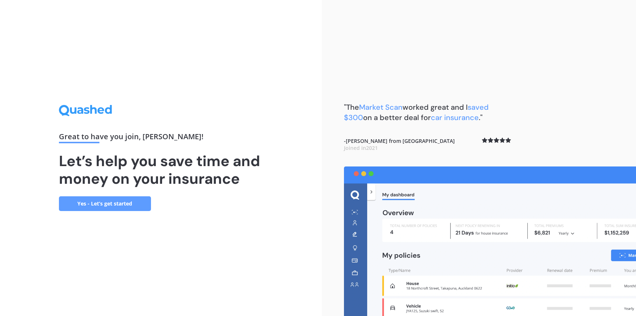
click at [101, 202] on link "Yes - Let’s get started" at bounding box center [105, 203] width 92 height 15
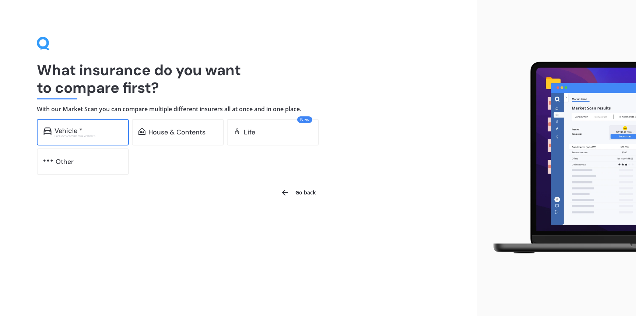
click at [78, 136] on div "Excludes commercial vehicles" at bounding box center [89, 135] width 68 height 3
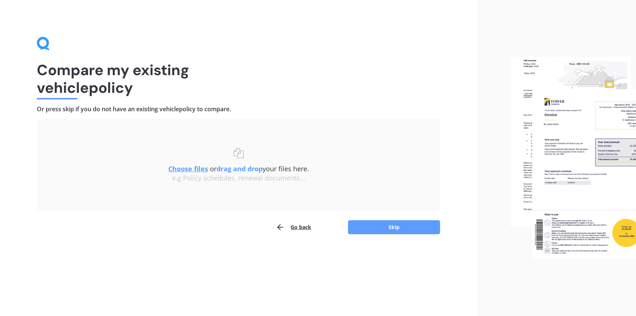
click at [188, 168] on u "Choose files" at bounding box center [188, 168] width 40 height 9
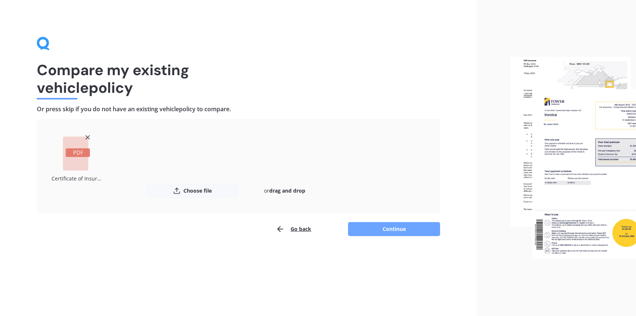
click at [384, 228] on button "Continue" at bounding box center [394, 229] width 92 height 14
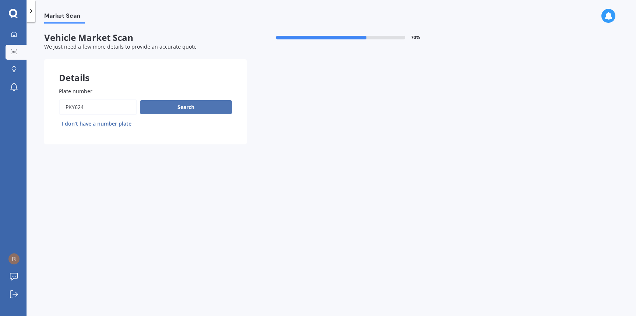
click at [162, 107] on button "Search" at bounding box center [186, 107] width 92 height 14
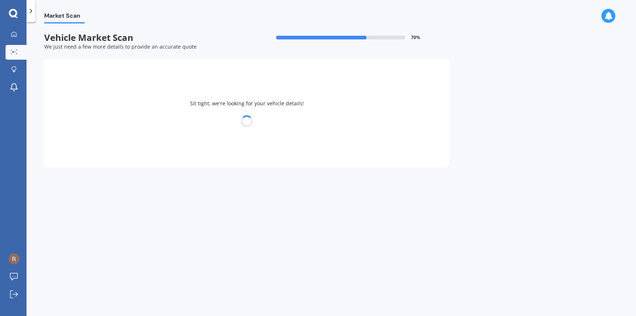
select select "NISSAN"
select select "LEAF"
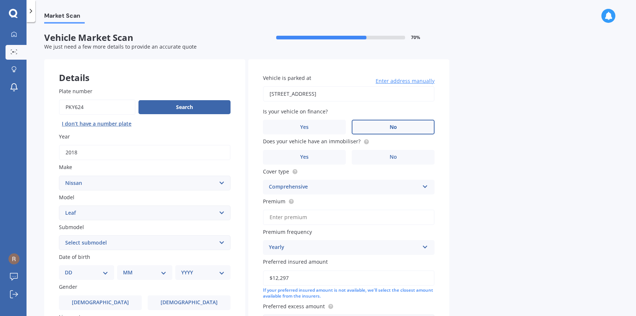
click at [392, 126] on span "No" at bounding box center [393, 127] width 7 height 6
click at [0, 0] on input "No" at bounding box center [0, 0] width 0 height 0
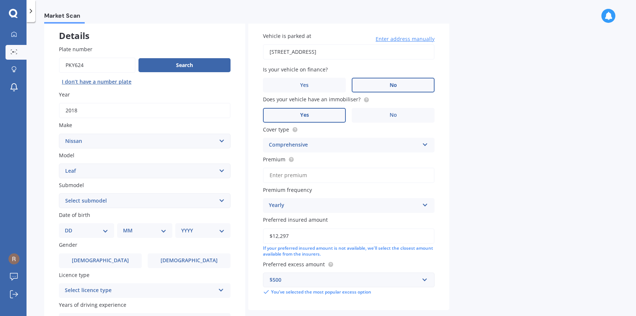
click at [311, 111] on label "Yes" at bounding box center [304, 115] width 83 height 15
click at [0, 0] on input "Yes" at bounding box center [0, 0] width 0 height 0
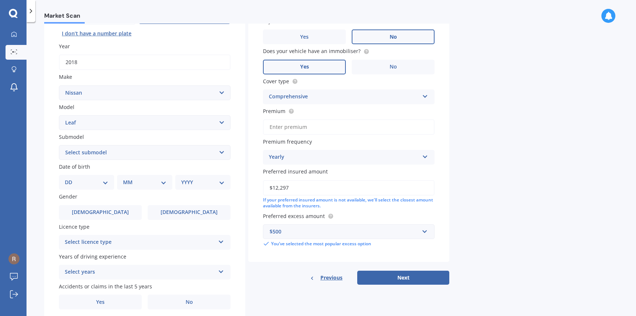
scroll to position [119, 0]
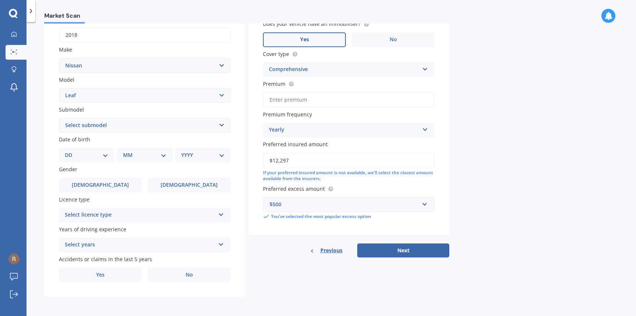
click at [306, 98] on input "Premium" at bounding box center [349, 99] width 172 height 15
click at [59, 118] on select "Select submodel EV Hybrid" at bounding box center [145, 125] width 172 height 15
select select "EV"
click option "EV" at bounding box center [0, 0] width 0 height 0
click at [65, 151] on select "DD 01 02 03 04 05 06 07 08 09 10 11 12 13 14 15 16 17 18 19 20 21 22 23 24 25 2…" at bounding box center [86, 155] width 43 height 8
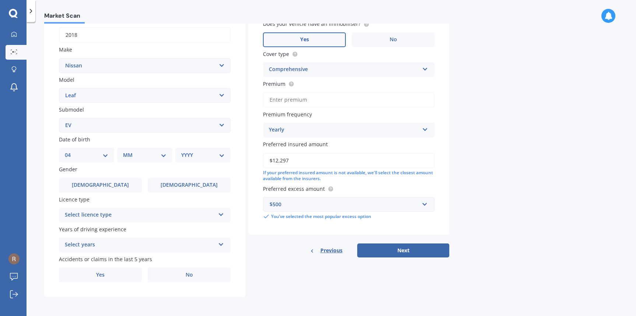
click option "04" at bounding box center [0, 0] width 0 height 0
click at [71, 151] on select "DD 01 02 03 04 05 06 07 08 09 10 11 12 13 14 15 16 17 18 19 20 21 22 23 24 25 2…" at bounding box center [91, 155] width 41 height 8
select select "05"
click option "05" at bounding box center [0, 0] width 0 height 0
click at [126, 151] on select "MM 01 02 03 04 05 06 07 08 09 10 11 12" at bounding box center [146, 155] width 41 height 8
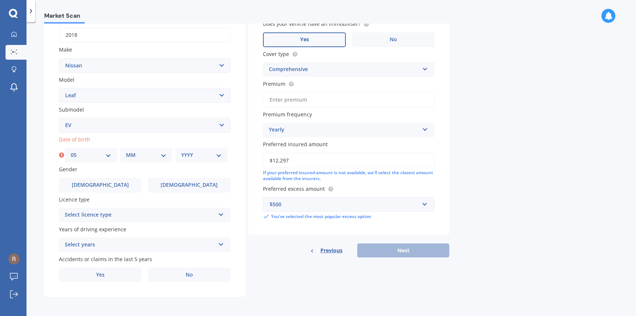
select select "09"
click option "09" at bounding box center [0, 0] width 0 height 0
click at [181, 151] on select "YYYY 2025 2024 2023 2022 2021 2020 2019 2018 2017 2016 2015 2014 2013 2012 2011…" at bounding box center [201, 155] width 41 height 8
select select "1972"
click option "1972" at bounding box center [0, 0] width 0 height 0
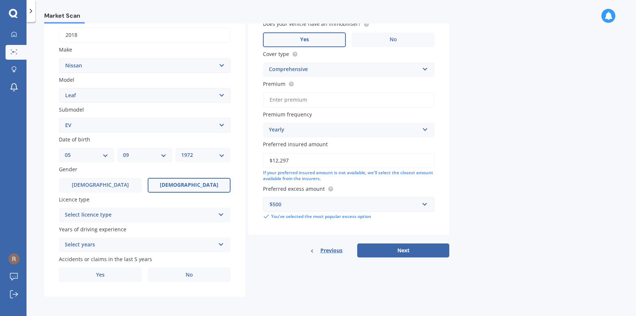
click at [186, 184] on span "[DEMOGRAPHIC_DATA]" at bounding box center [189, 185] width 59 height 6
click at [0, 0] on input "[DEMOGRAPHIC_DATA]" at bounding box center [0, 0] width 0 height 0
click at [154, 217] on div "Select licence type" at bounding box center [140, 215] width 150 height 9
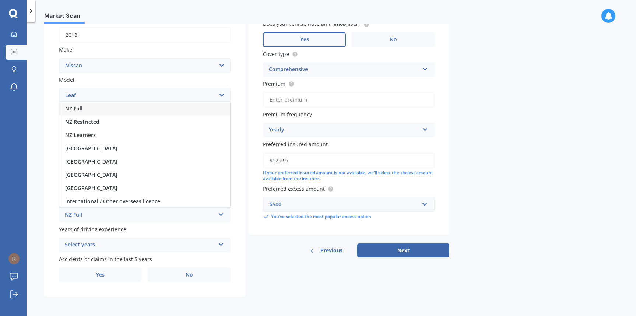
click at [92, 110] on div "NZ Full" at bounding box center [144, 108] width 171 height 13
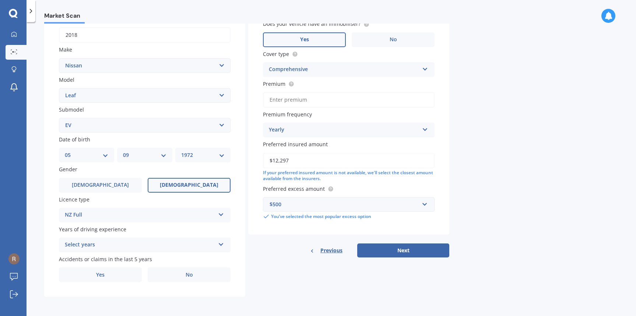
click at [147, 245] on div "Select years" at bounding box center [140, 245] width 150 height 9
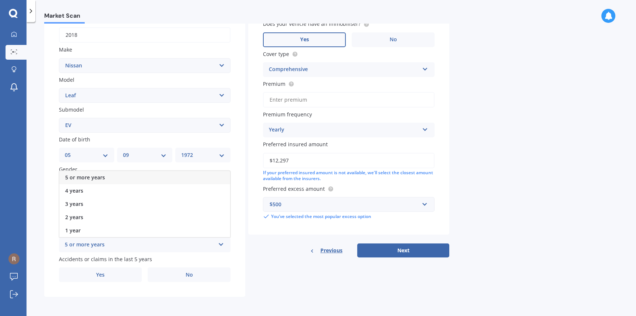
click at [114, 175] on div "5 or more years" at bounding box center [144, 177] width 171 height 13
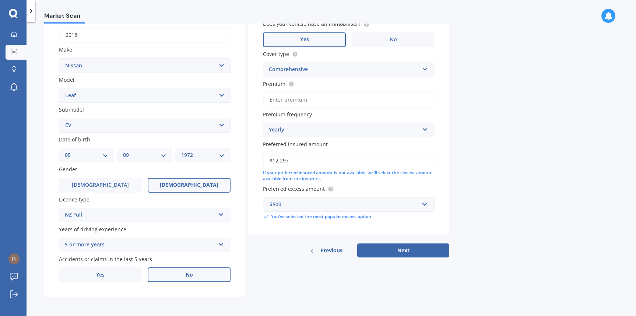
click at [186, 275] on span "No" at bounding box center [189, 275] width 7 height 6
click at [0, 0] on input "No" at bounding box center [0, 0] width 0 height 0
click at [393, 252] on button "Next" at bounding box center [403, 250] width 92 height 14
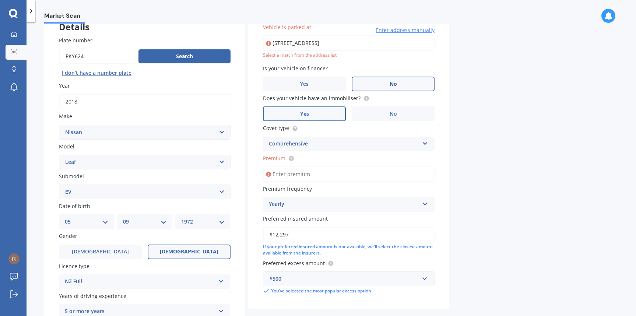
scroll to position [50, 0]
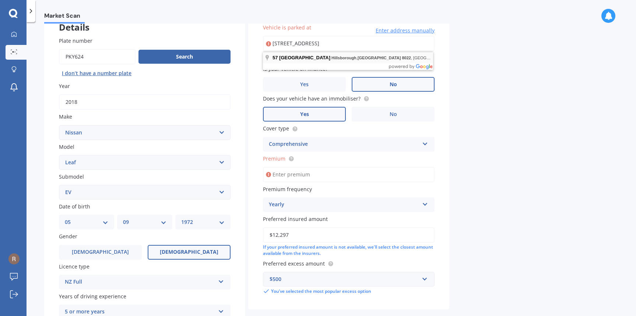
type input "[STREET_ADDRESS]"
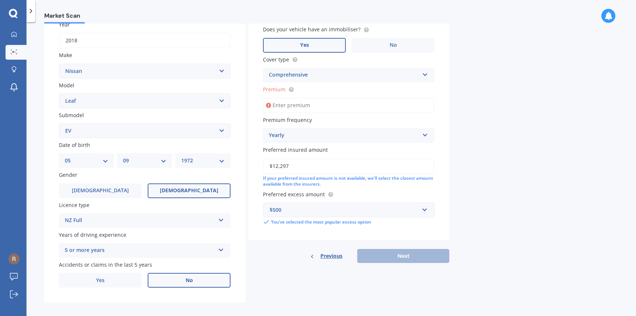
scroll to position [119, 0]
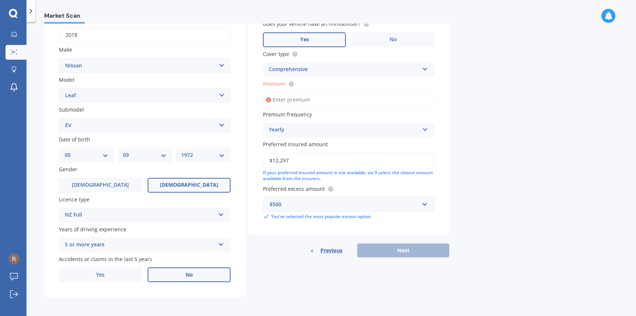
click at [315, 98] on input "Premium" at bounding box center [349, 99] width 172 height 15
type input "$844.00"
click at [399, 249] on button "Next" at bounding box center [403, 250] width 92 height 14
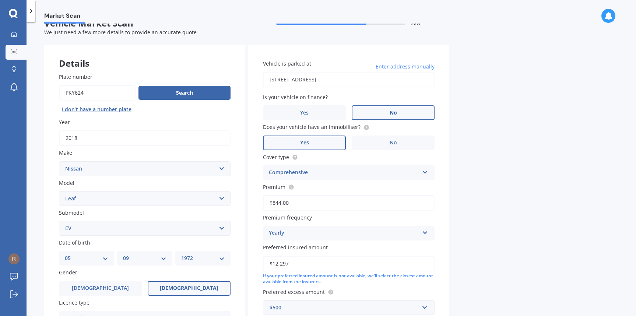
select select "05"
select select "09"
select select "1972"
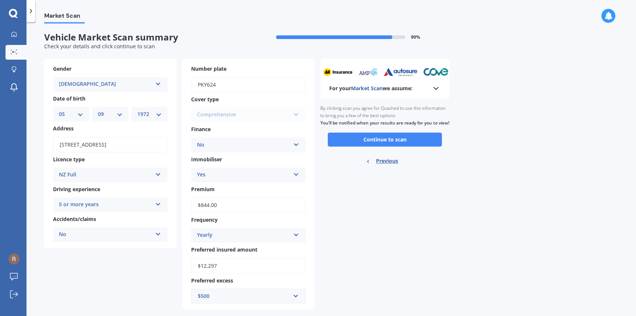
scroll to position [0, 0]
click at [376, 145] on button "Continue to scan" at bounding box center [385, 140] width 114 height 14
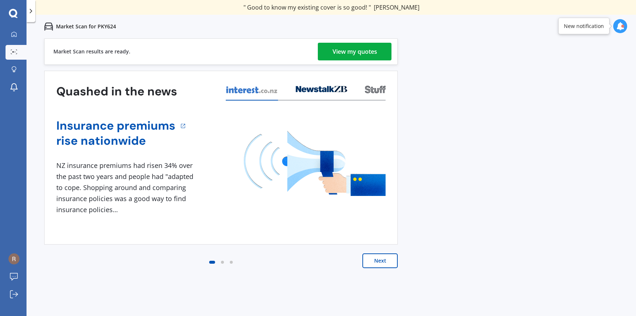
click at [345, 50] on div "View my quotes" at bounding box center [355, 52] width 45 height 18
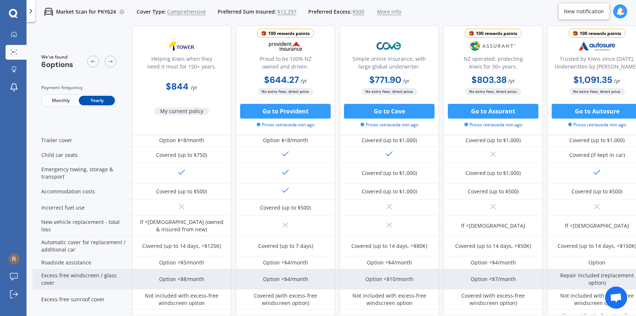
scroll to position [150, 0]
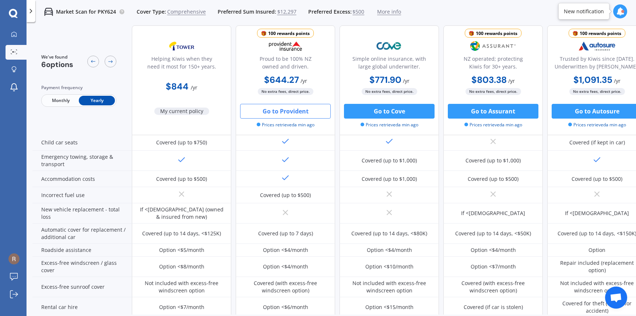
click at [282, 112] on button "Go to Provident" at bounding box center [285, 111] width 91 height 15
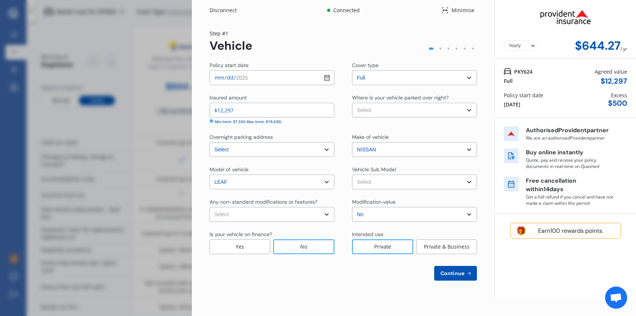
click at [562, 231] on div "Earn 100 rewards points." at bounding box center [570, 230] width 87 height 7
click at [559, 18] on img at bounding box center [566, 17] width 74 height 28
